Goal: Use online tool/utility

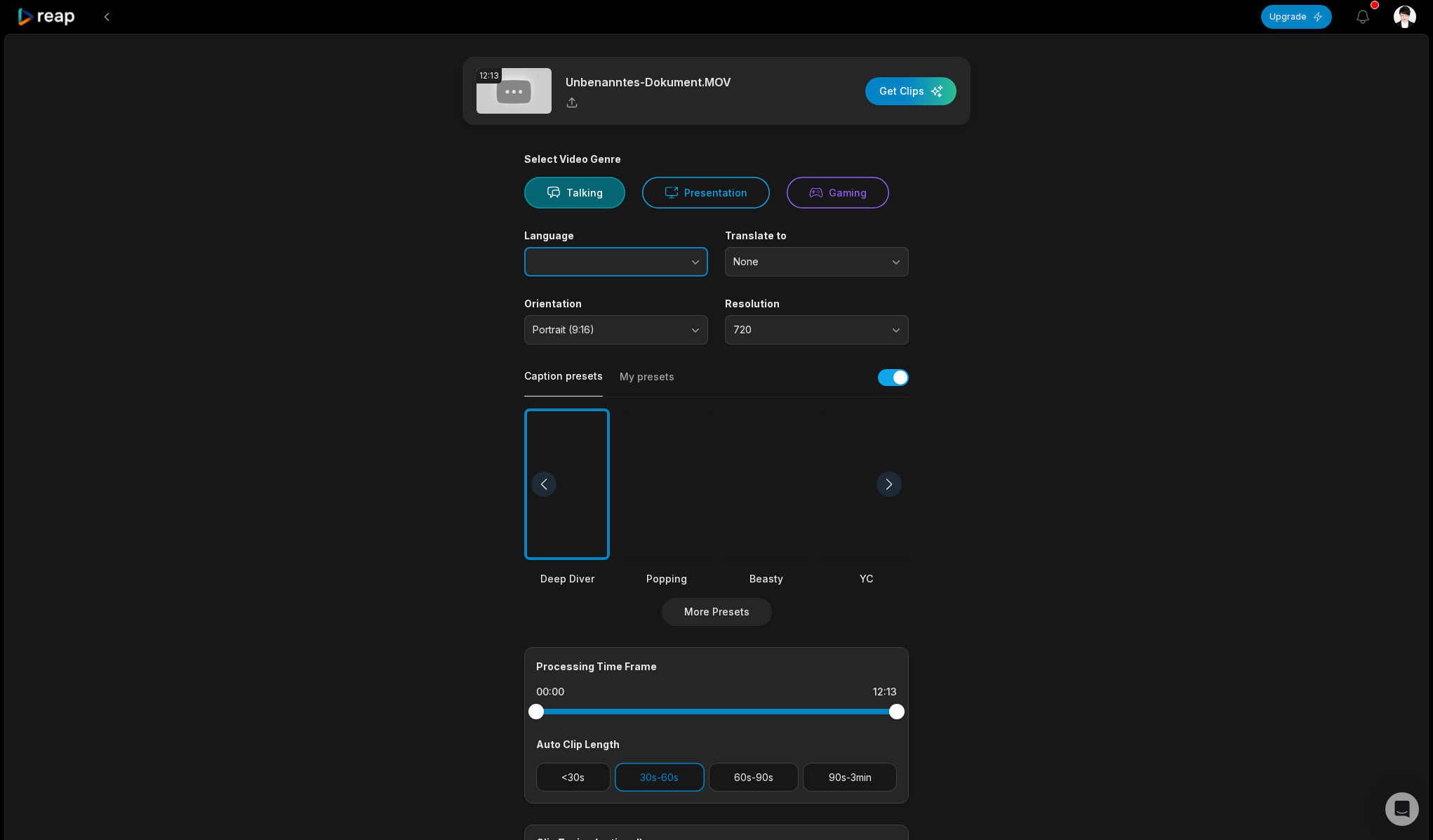
click at [653, 269] on button "button" at bounding box center [668, 262] width 80 height 30
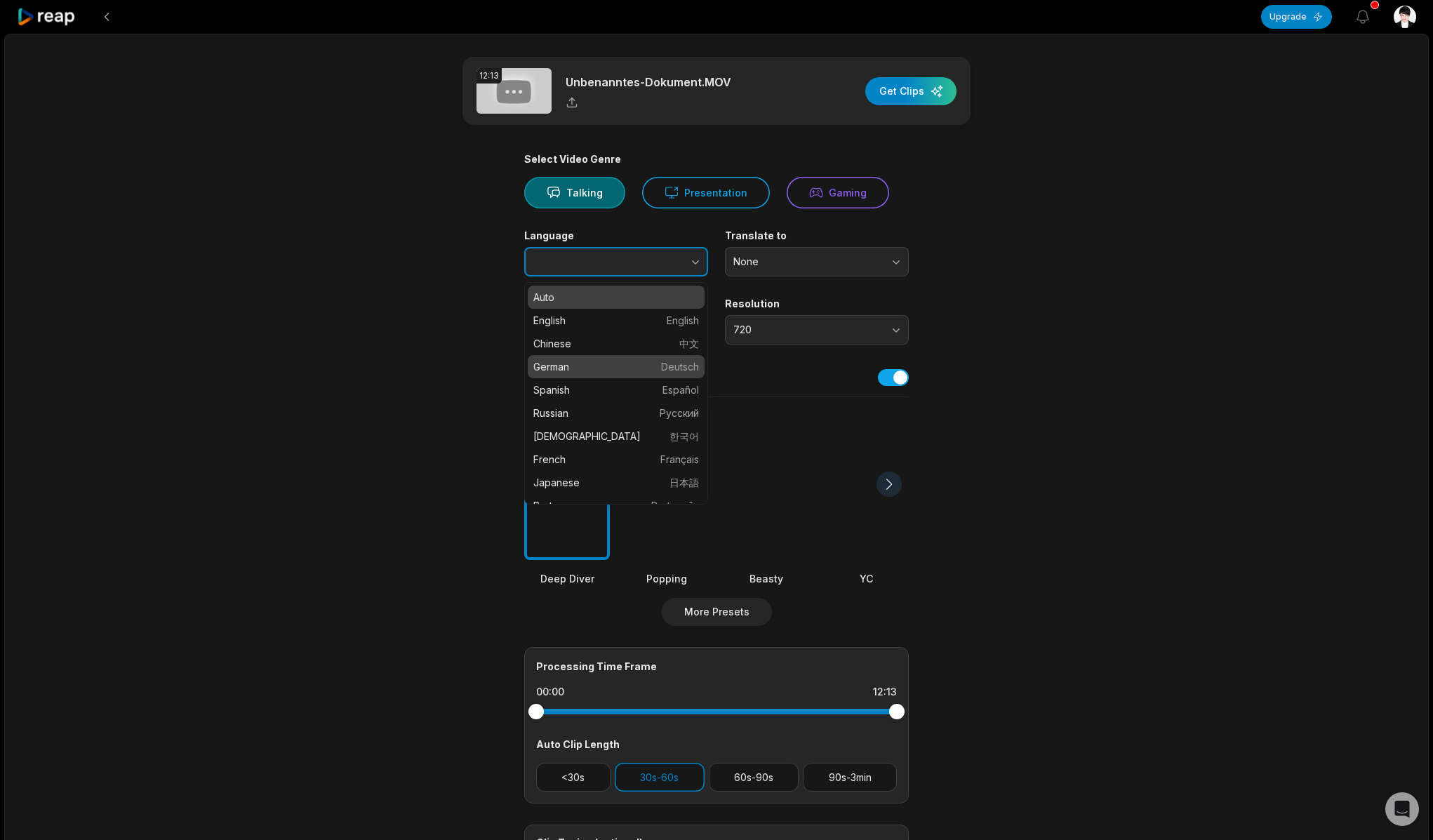
type input "******"
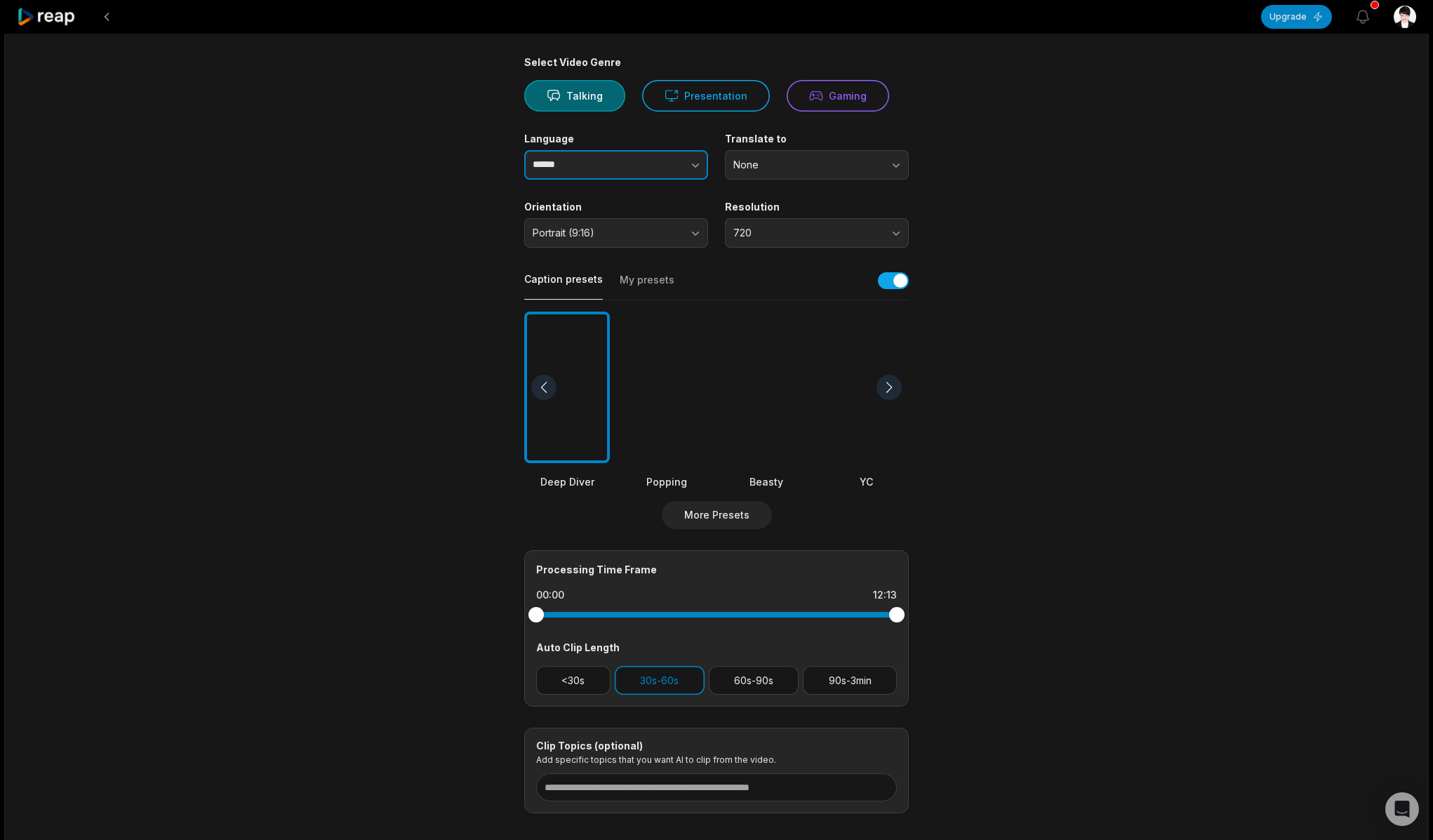
scroll to position [100, 0]
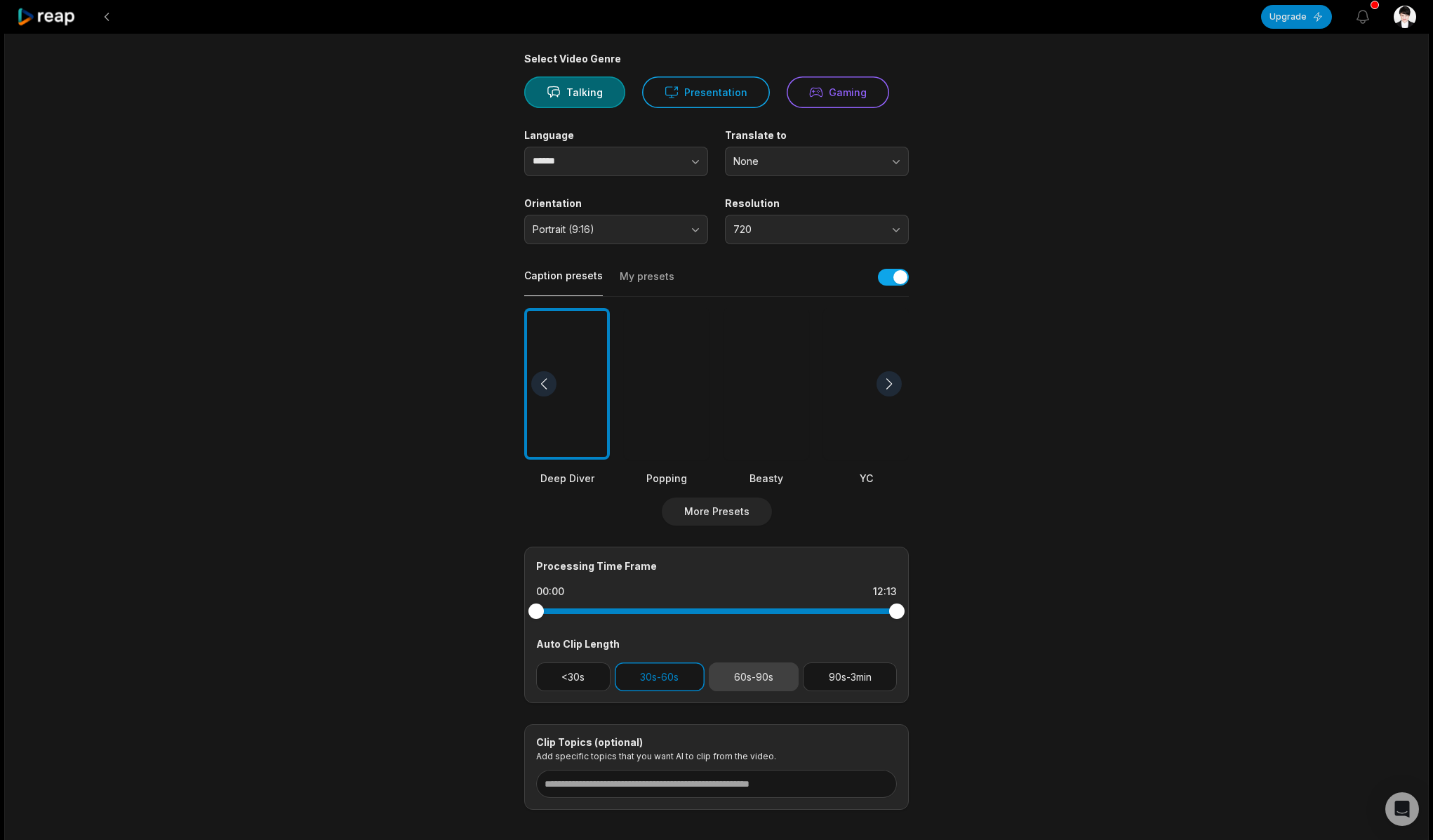
click at [756, 681] on button "60s-90s" at bounding box center [753, 676] width 90 height 29
click at [848, 684] on button "90s-3min" at bounding box center [849, 676] width 94 height 29
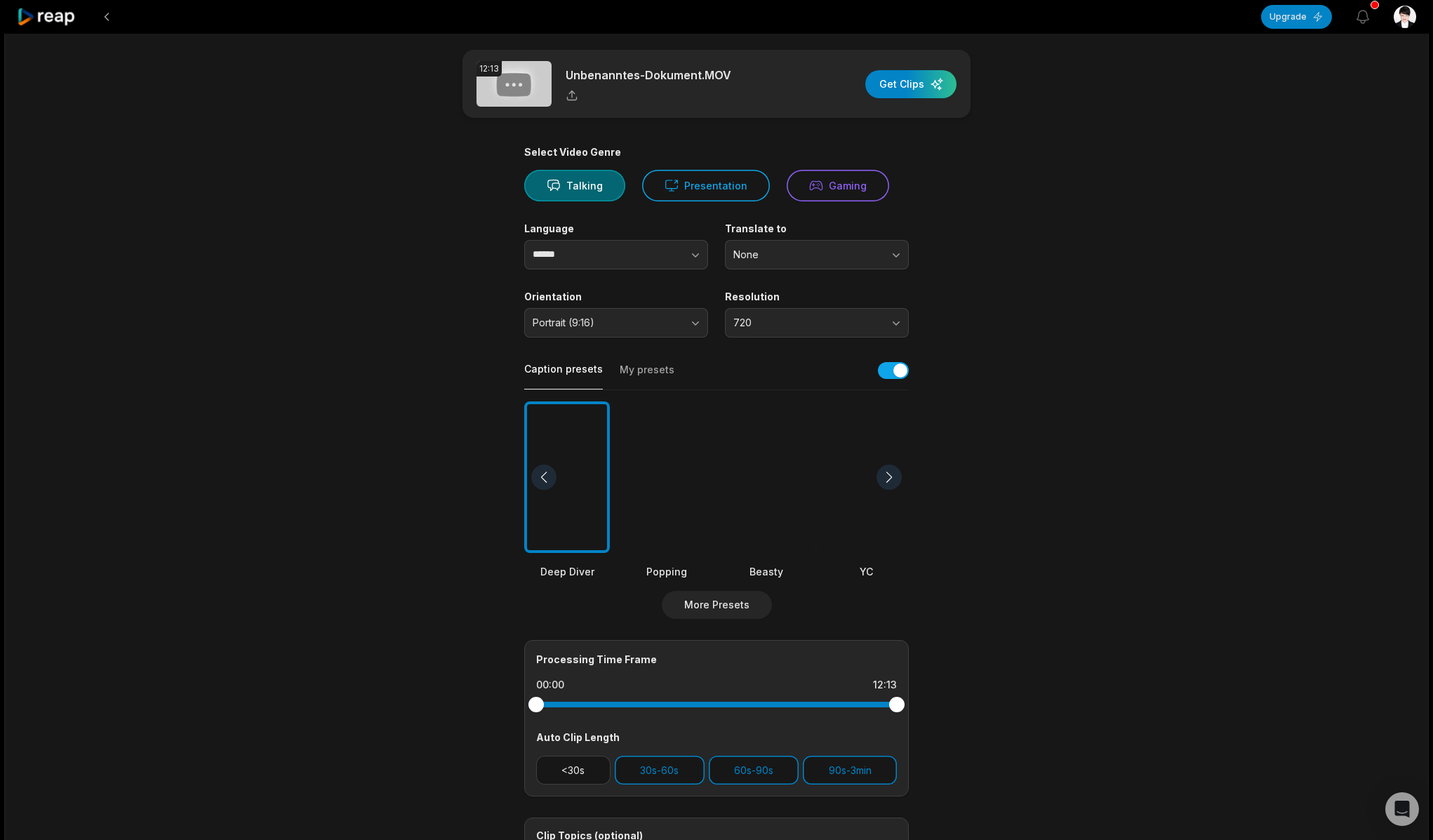
scroll to position [0, 0]
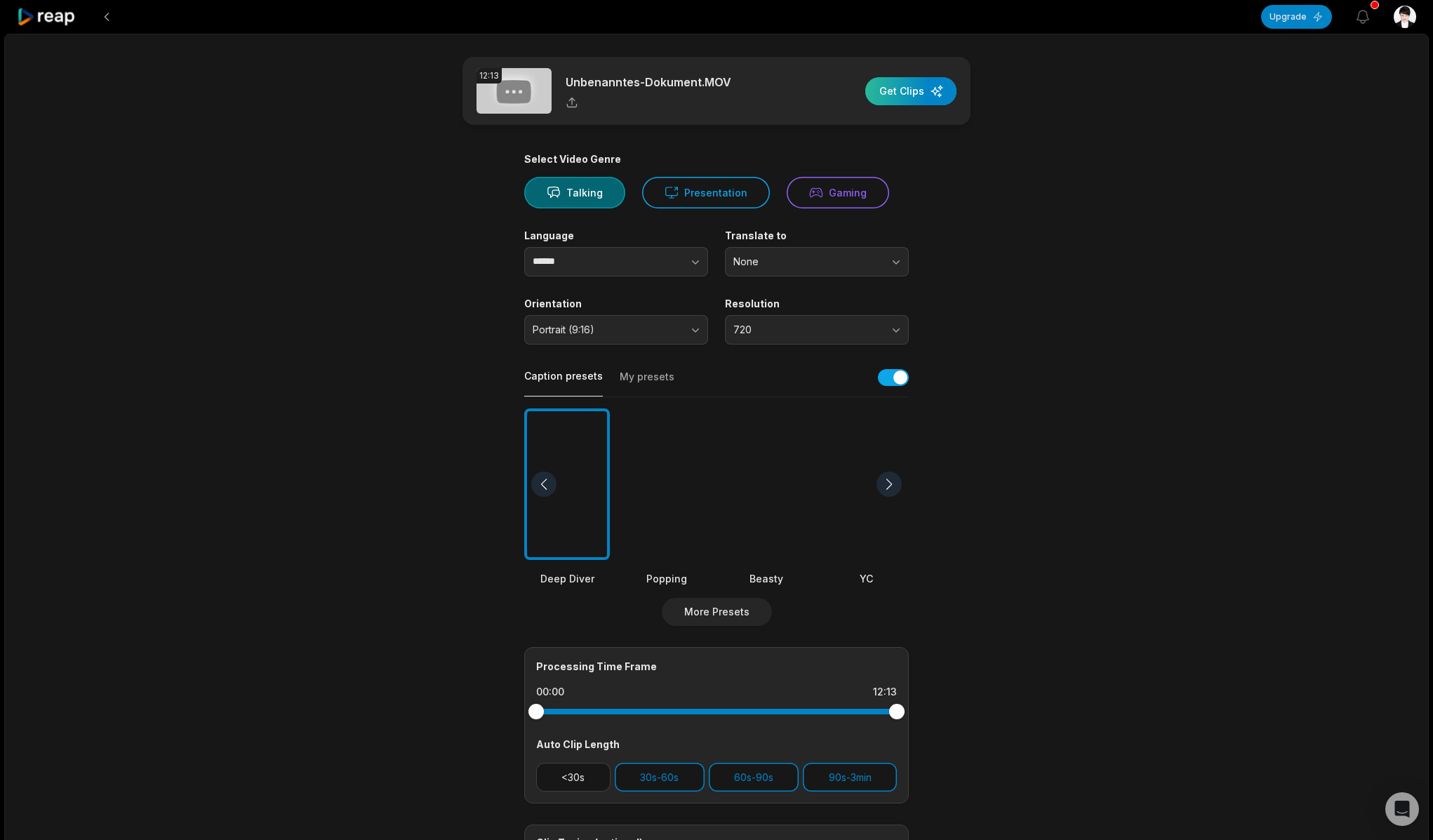
click at [930, 92] on div "button" at bounding box center [910, 91] width 91 height 28
